Goal: Check status: Check status

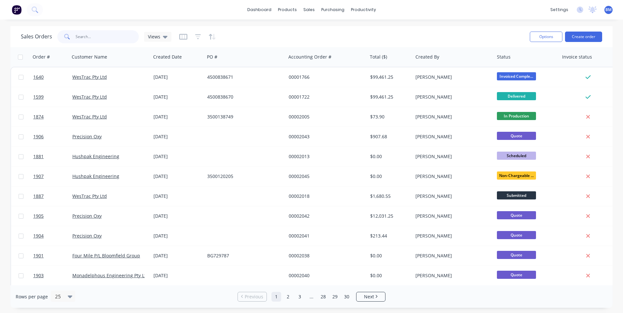
click at [120, 36] on input "text" at bounding box center [108, 36] width 64 height 13
drag, startPoint x: 166, startPoint y: 33, endPoint x: 167, endPoint y: 47, distance: 14.1
click at [165, 33] on div "Views" at bounding box center [157, 37] width 27 height 10
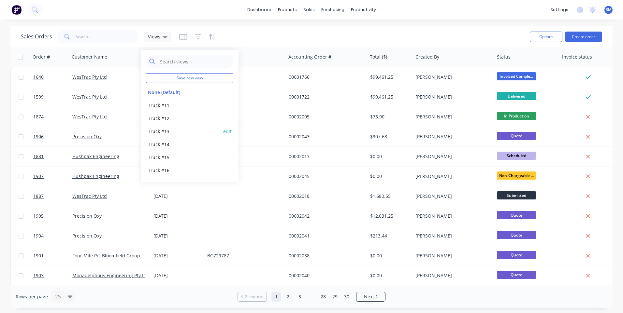
click at [159, 128] on button "Truck #13" at bounding box center [183, 131] width 74 height 7
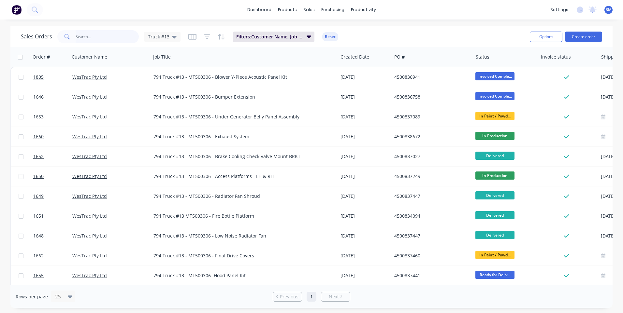
drag, startPoint x: 83, startPoint y: 31, endPoint x: 87, endPoint y: 33, distance: 4.5
click at [83, 31] on input "text" at bounding box center [108, 36] width 64 height 13
click at [172, 37] on icon at bounding box center [174, 37] width 5 height 3
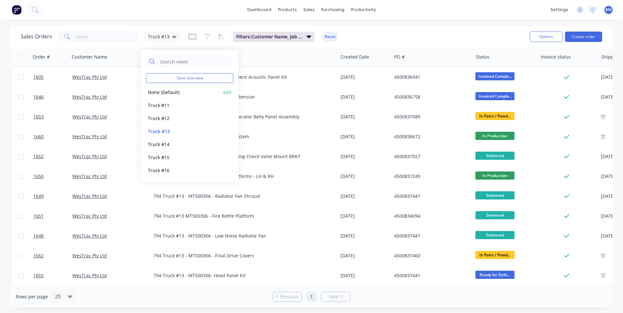
click at [169, 95] on button "None (Default)" at bounding box center [183, 92] width 74 height 7
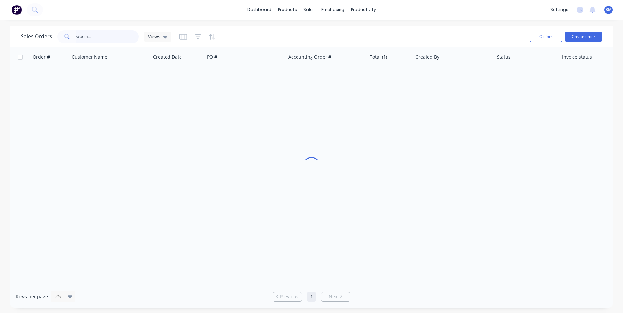
click at [102, 39] on input "text" at bounding box center [108, 36] width 64 height 13
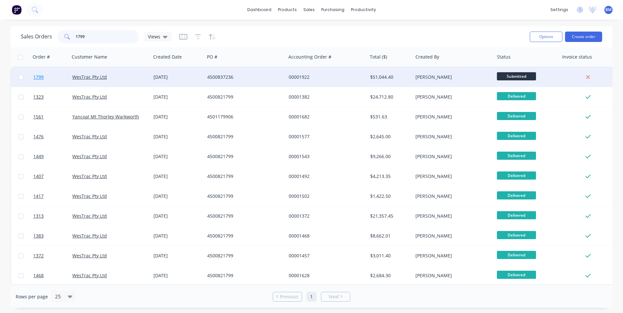
type input "1799"
click at [38, 77] on span "1799" at bounding box center [38, 77] width 10 height 7
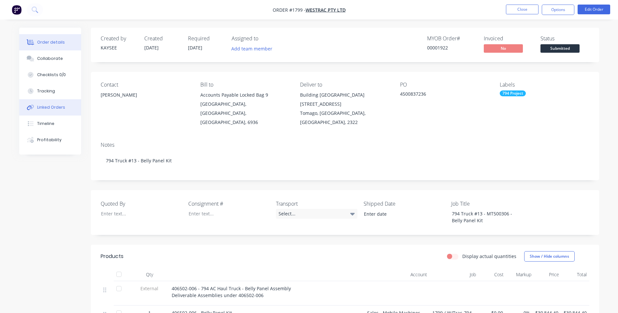
click at [56, 112] on button "Linked Orders" at bounding box center [50, 107] width 62 height 16
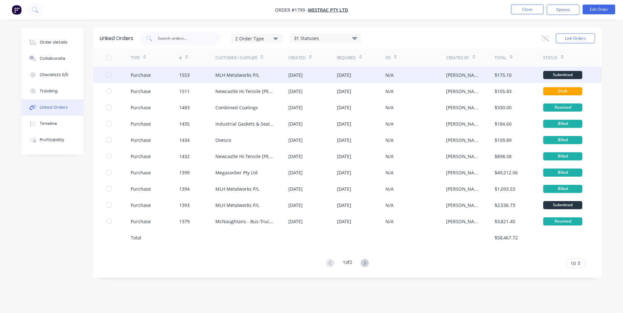
click at [143, 76] on div "Purchase" at bounding box center [141, 75] width 20 height 7
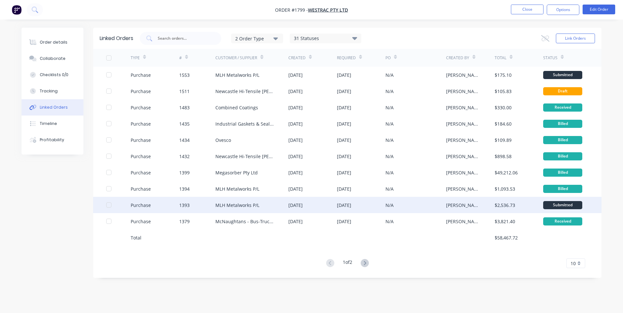
click at [132, 204] on div "Purchase" at bounding box center [141, 205] width 20 height 7
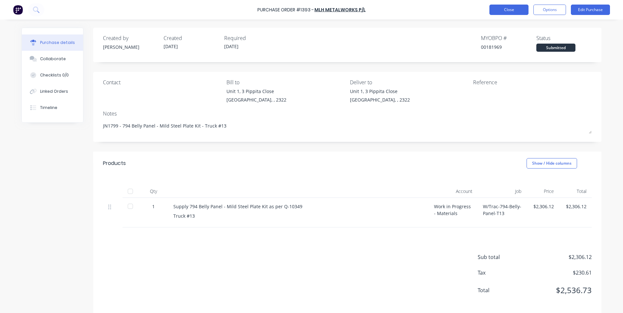
click at [518, 13] on button "Close" at bounding box center [508, 10] width 39 height 10
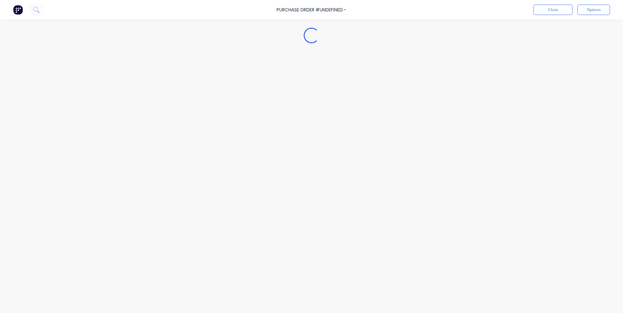
type textarea "x"
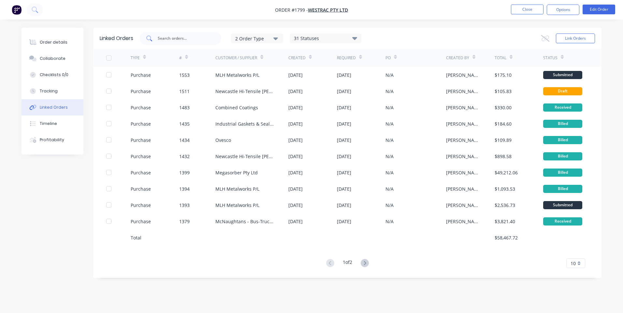
click at [168, 37] on input "text" at bounding box center [184, 38] width 54 height 7
click at [52, 43] on div "Order details" at bounding box center [54, 42] width 28 height 6
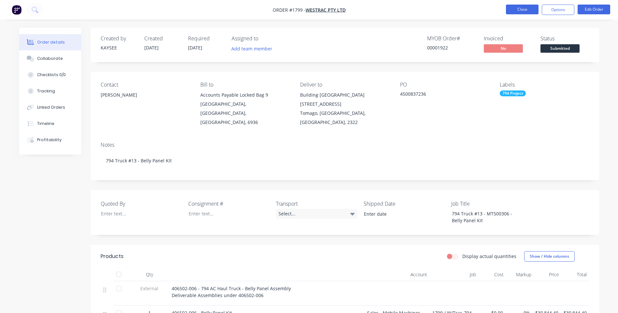
click at [533, 11] on button "Close" at bounding box center [522, 10] width 33 height 10
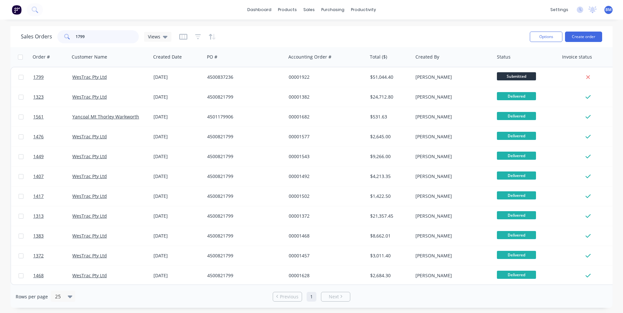
drag, startPoint x: 92, startPoint y: 36, endPoint x: 64, endPoint y: 44, distance: 28.9
click at [80, 40] on input "1799" at bounding box center [108, 36] width 64 height 13
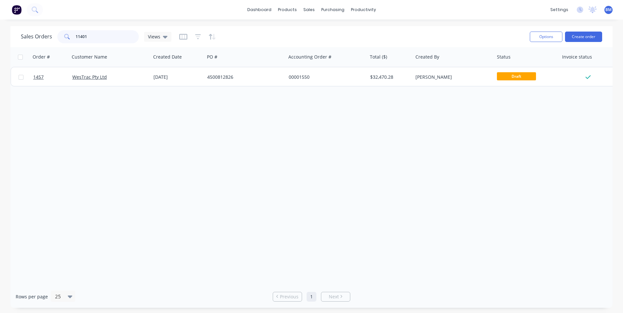
click at [79, 36] on input "11401" at bounding box center [108, 36] width 64 height 13
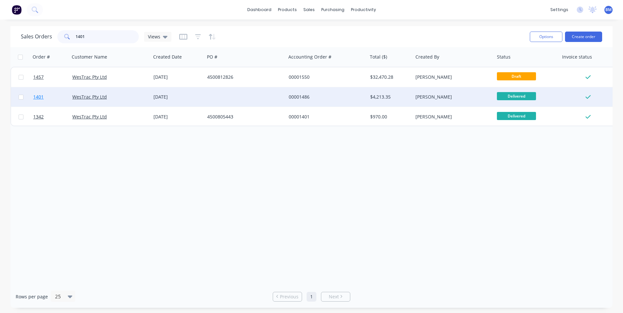
type input "1401"
click at [40, 97] on span "1401" at bounding box center [38, 97] width 10 height 7
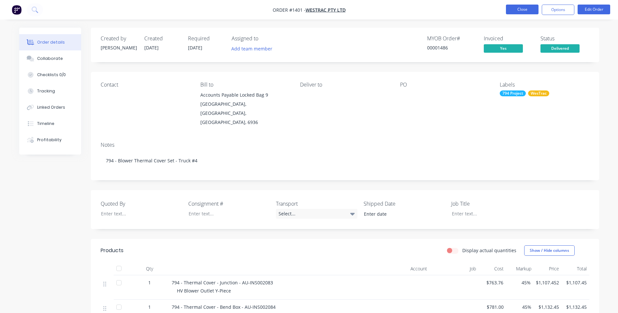
click at [508, 8] on button "Close" at bounding box center [522, 10] width 33 height 10
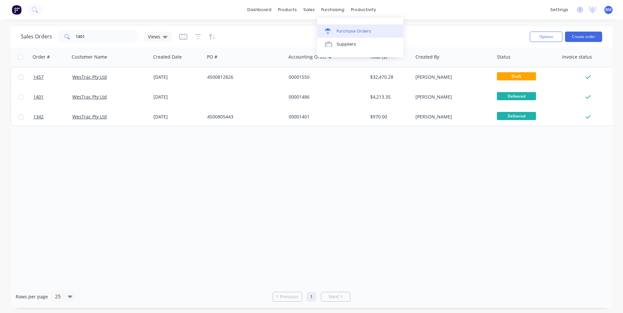
drag, startPoint x: 333, startPoint y: 29, endPoint x: 328, endPoint y: 30, distance: 4.9
click at [333, 30] on div at bounding box center [330, 31] width 10 height 6
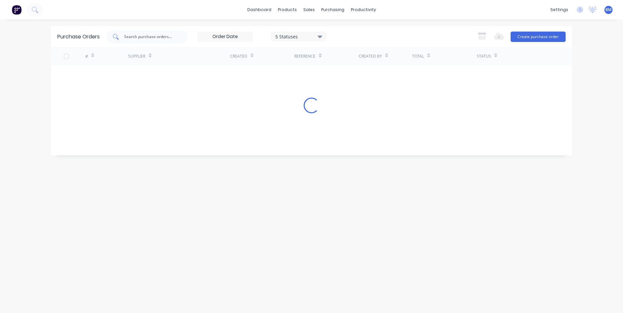
click at [135, 37] on input "text" at bounding box center [151, 37] width 54 height 7
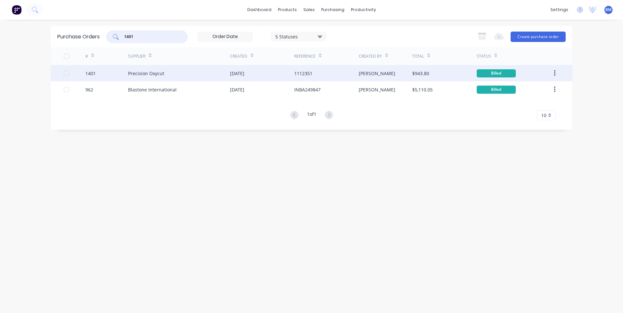
type input "1401"
click at [90, 74] on div "1401" at bounding box center [90, 73] width 10 height 7
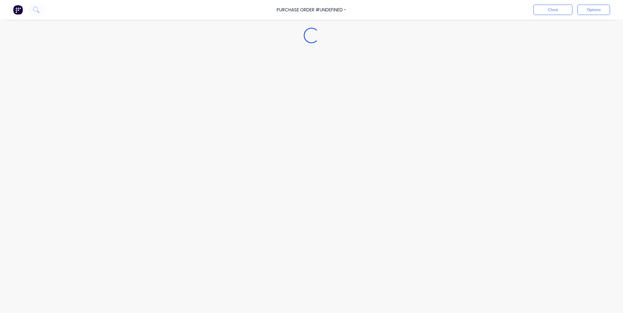
type textarea "x"
